Goal: Transaction & Acquisition: Subscribe to service/newsletter

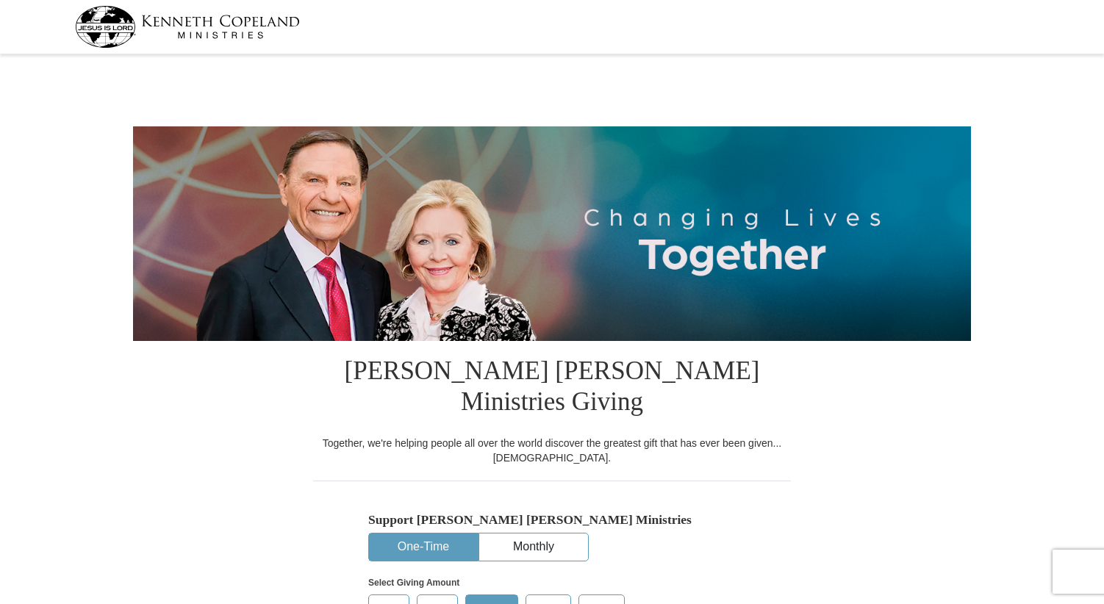
select select "CO"
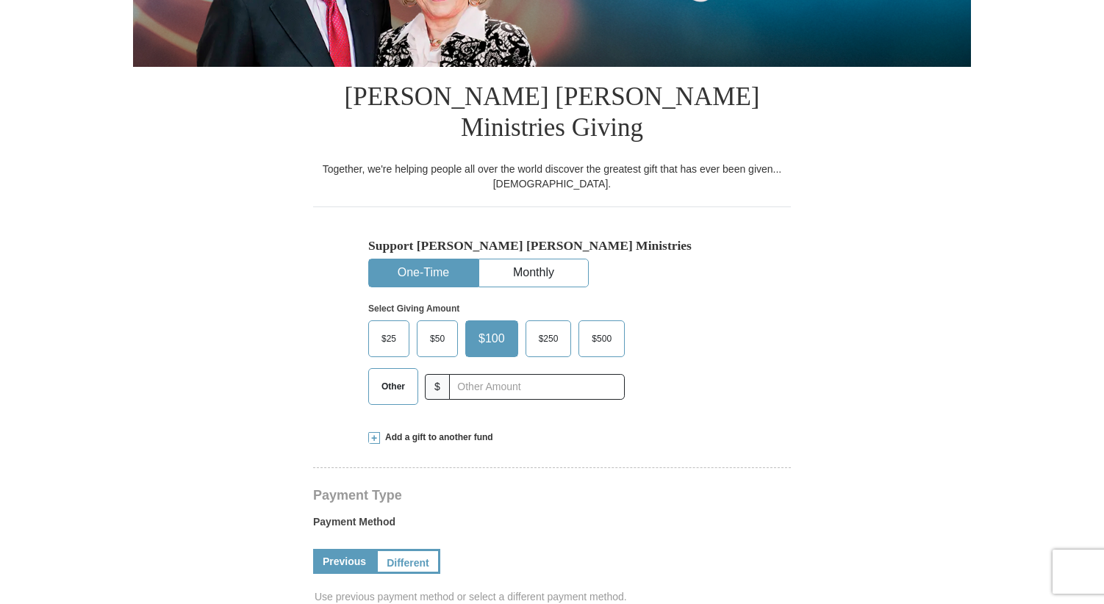
scroll to position [294, 0]
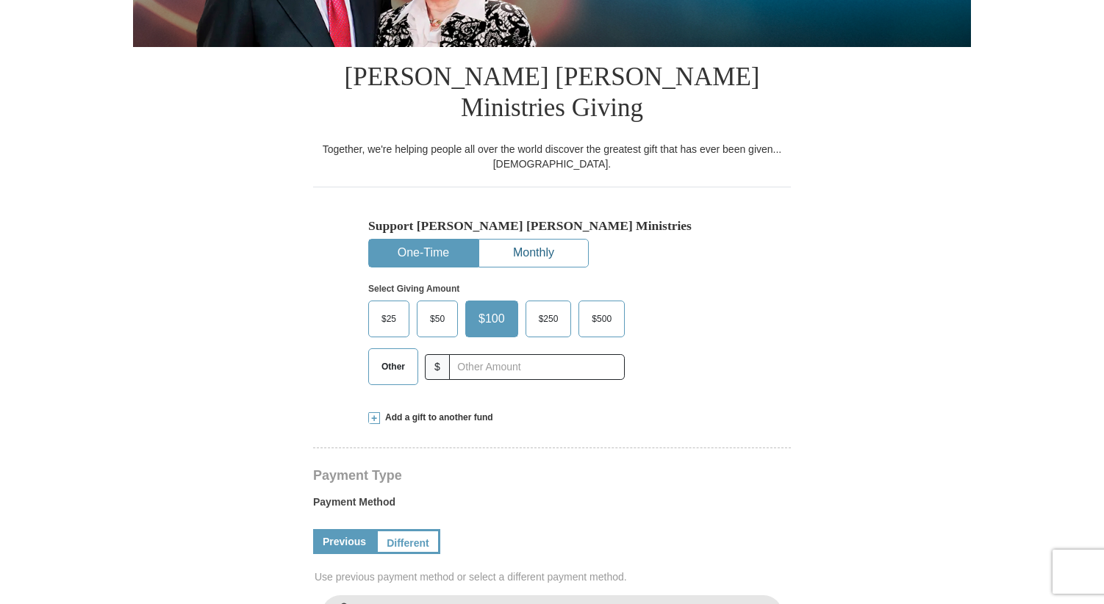
click at [521, 240] on button "Monthly" at bounding box center [533, 253] width 109 height 27
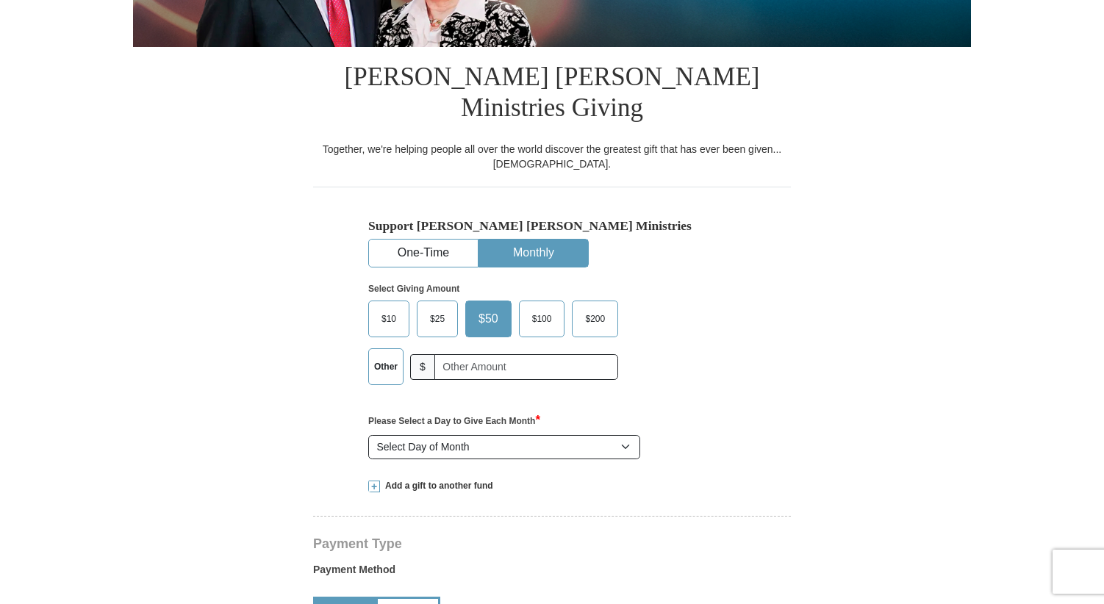
click at [440, 308] on span "$25" at bounding box center [437, 319] width 29 height 22
click at [0, 0] on input "$25" at bounding box center [0, 0] width 0 height 0
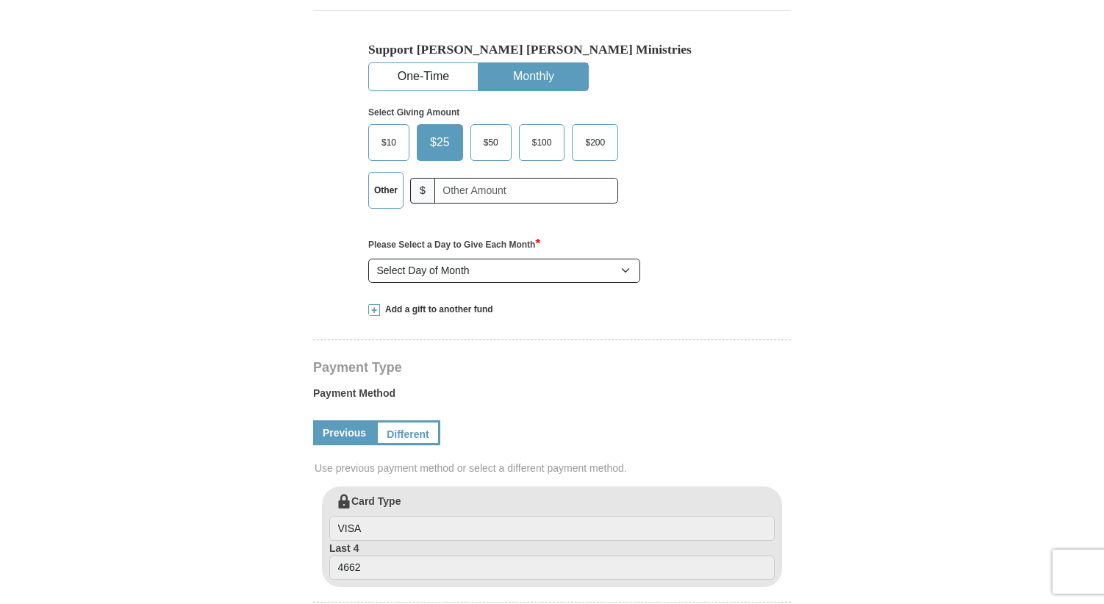
scroll to position [367, 0]
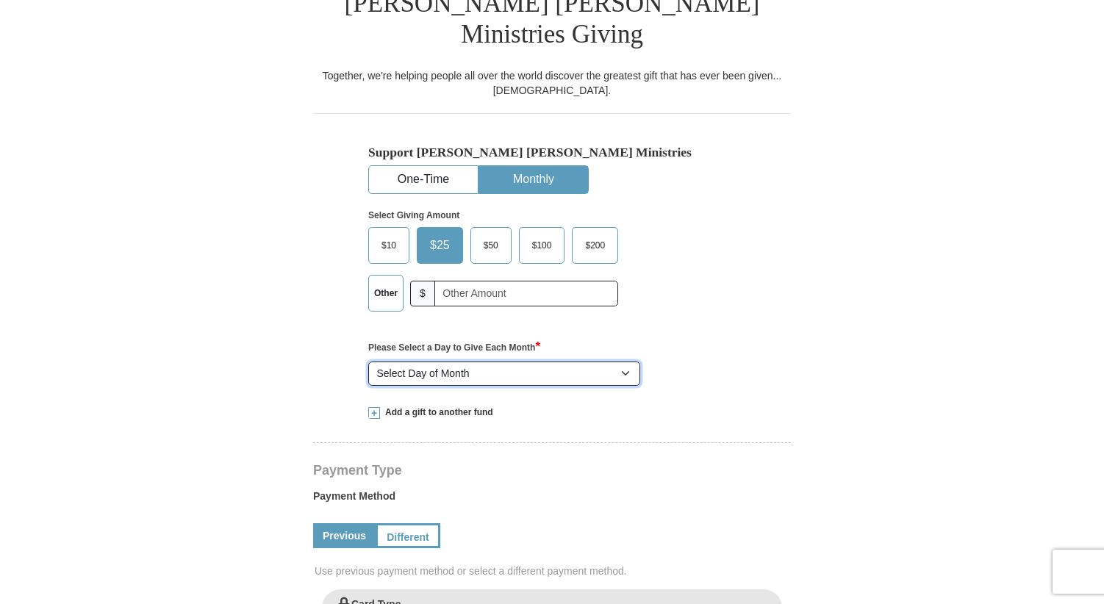
click at [624, 362] on select "Select Day of Month 1 2 3 4 5 6 7 8 9 10 11 12 13 14 15 16 17 18 19 20 21 22 23…" at bounding box center [504, 374] width 272 height 25
select select "17"
click at [368, 362] on select "Select Day of Month 1 2 3 4 5 6 7 8 9 10 11 12 13 14 15 16 17 18 19 20 21 22 23…" at bounding box center [504, 374] width 272 height 25
click at [395, 523] on link "Different" at bounding box center [406, 535] width 62 height 25
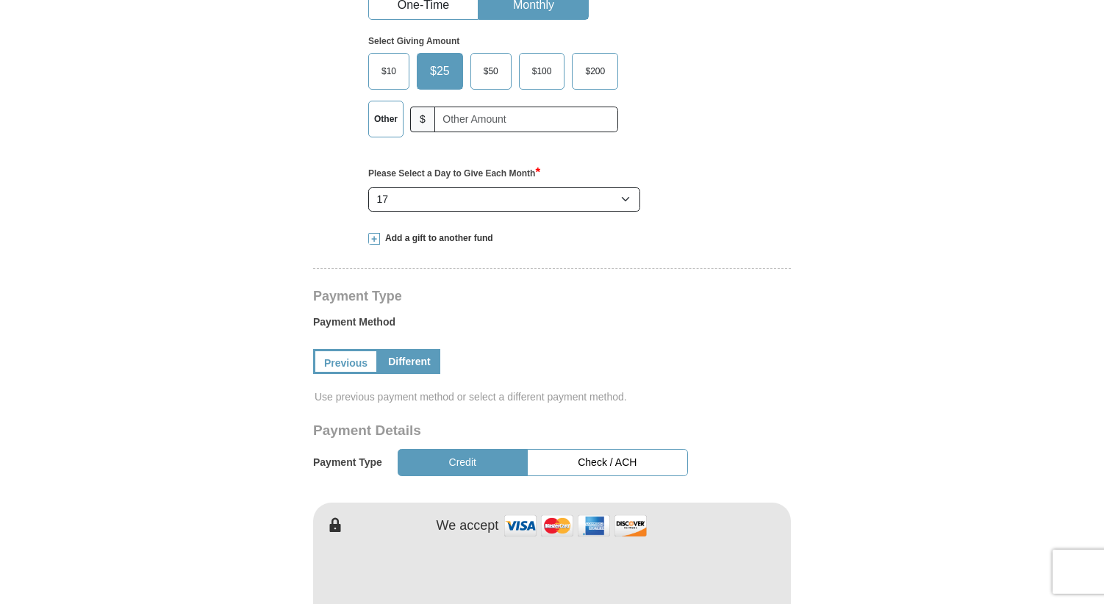
scroll to position [514, 0]
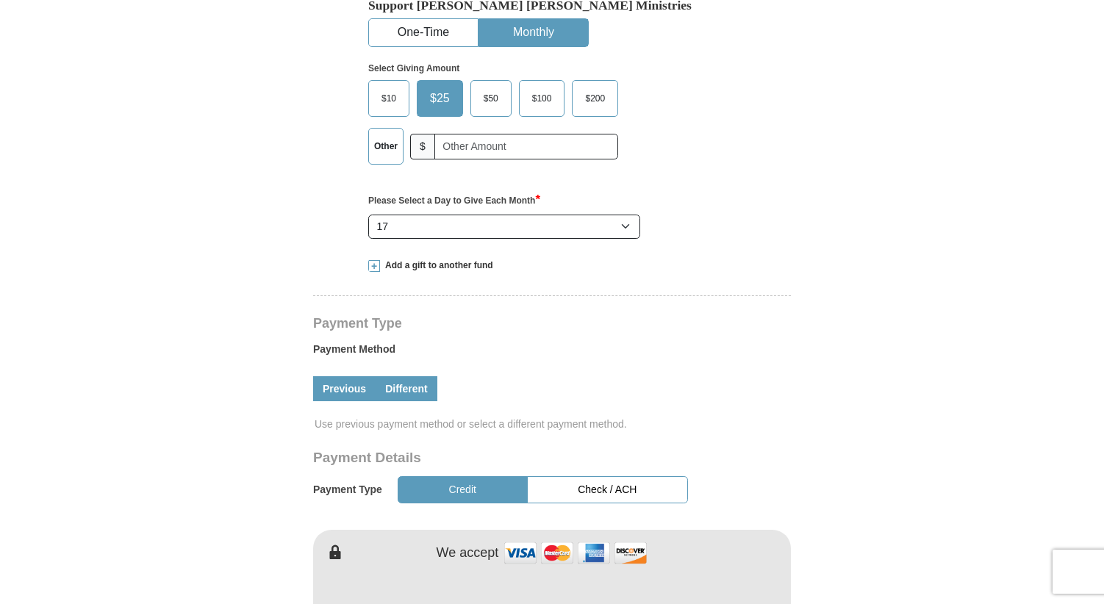
click at [345, 376] on link "Previous" at bounding box center [344, 388] width 62 height 25
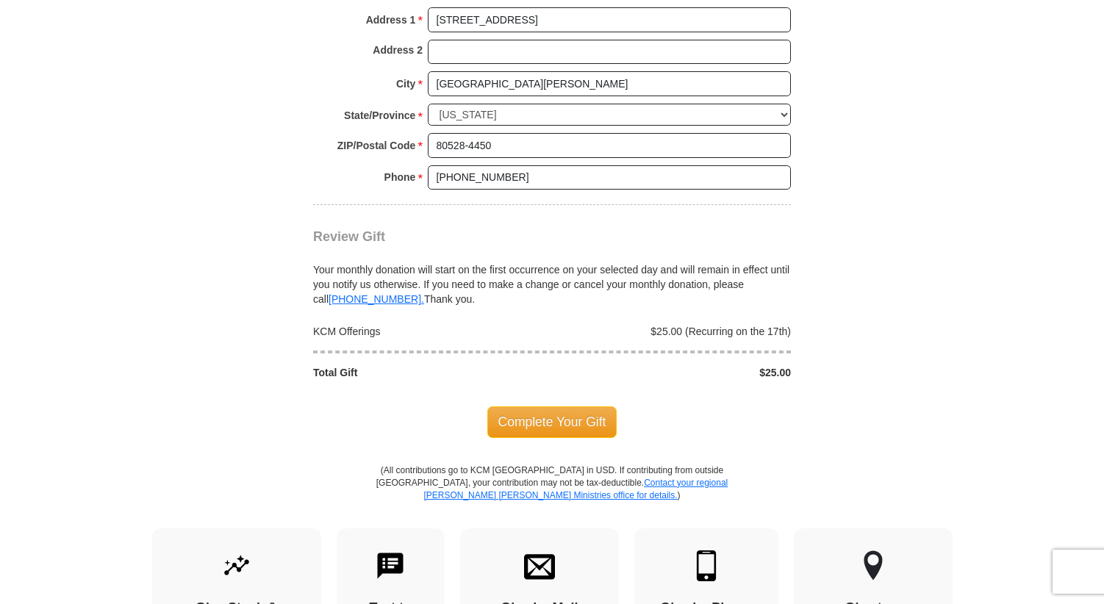
scroll to position [1323, 0]
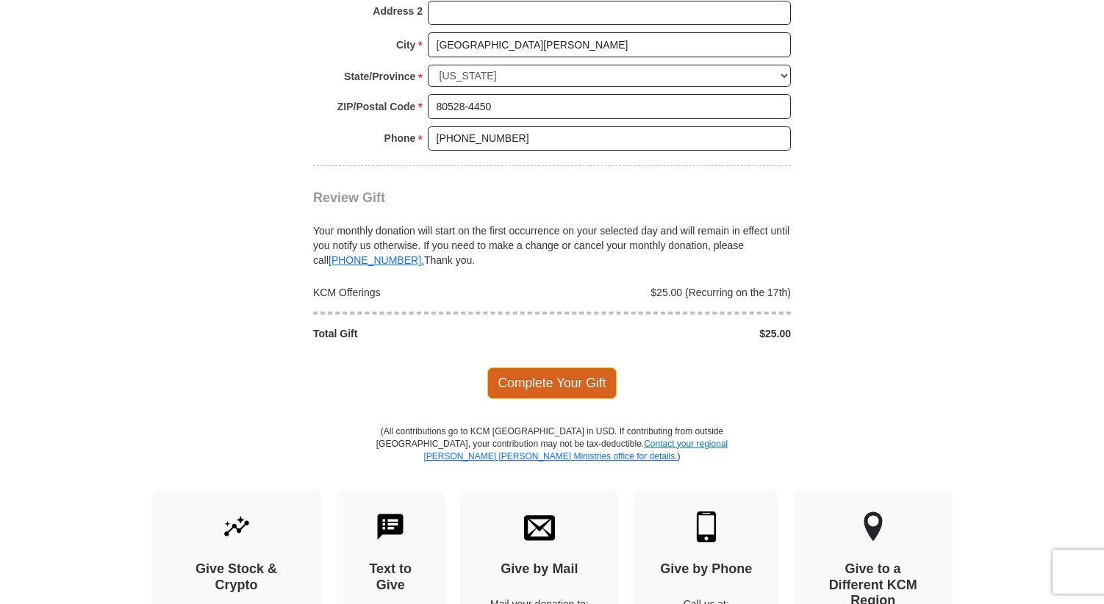
click at [548, 367] on span "Complete Your Gift" at bounding box center [552, 382] width 130 height 31
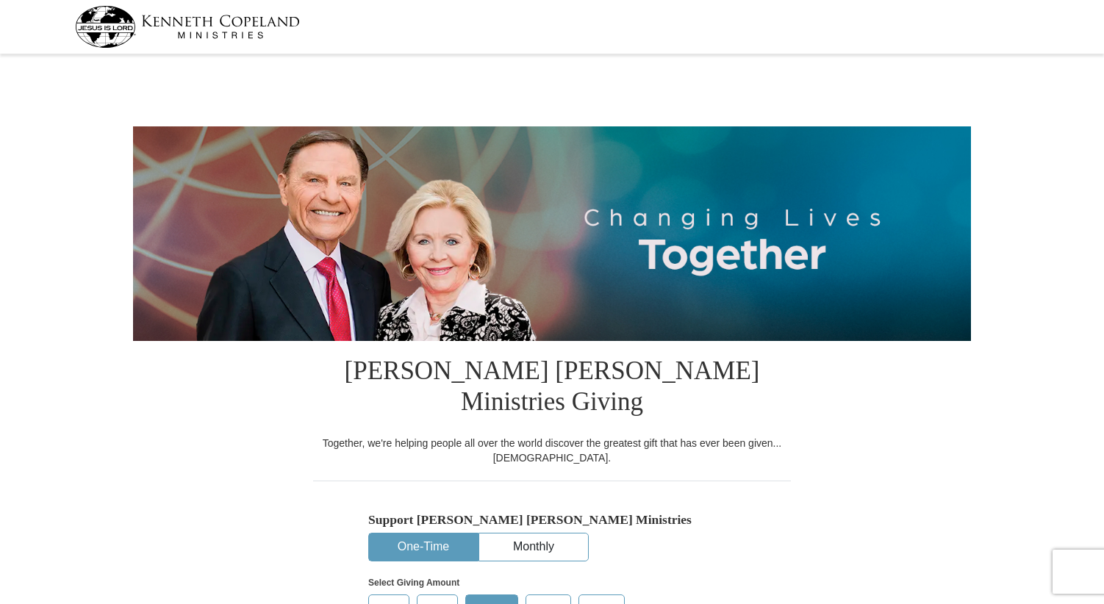
select select "CO"
